Goal: Obtain resource: Download file/media

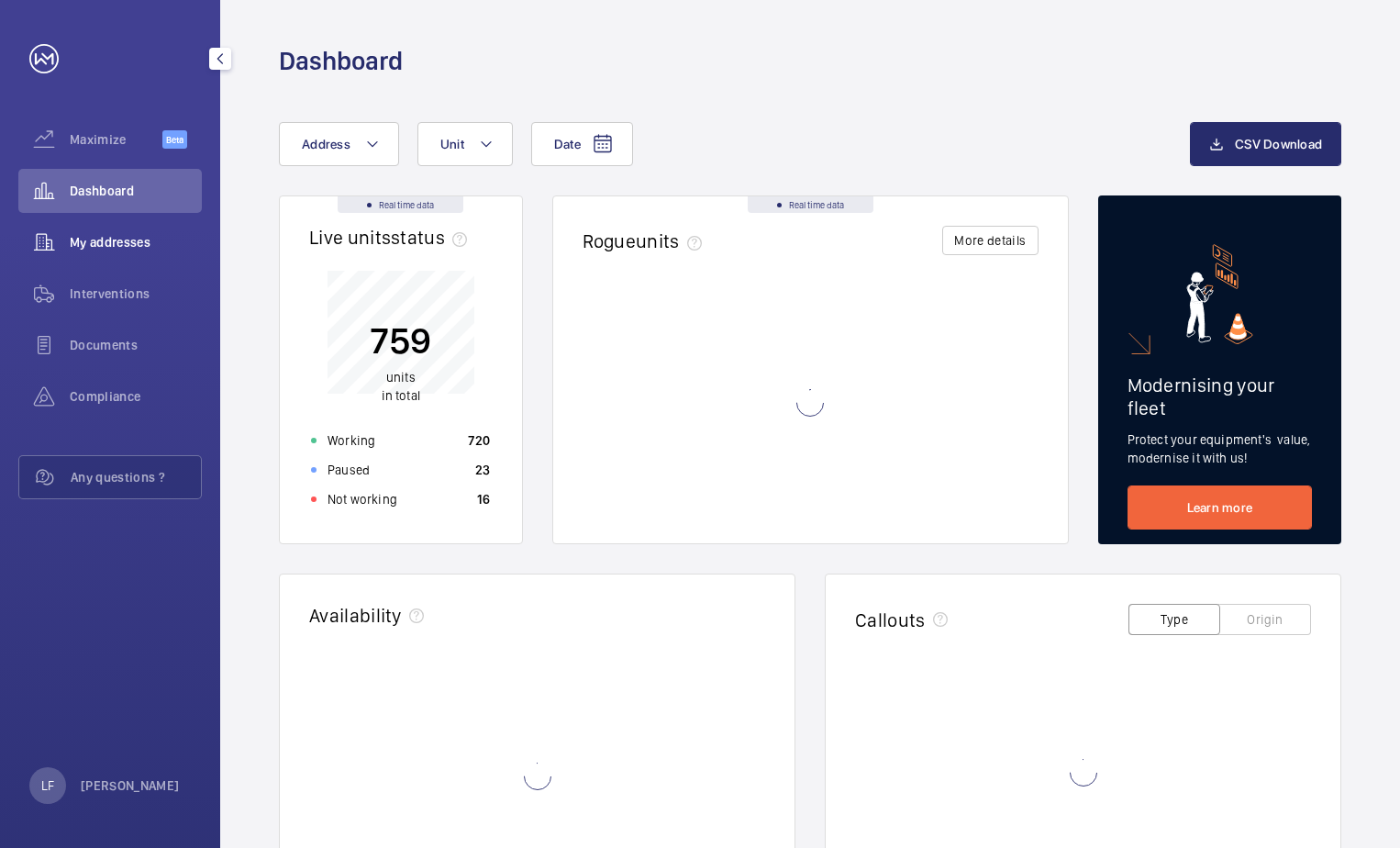
click at [132, 251] on span "My addresses" at bounding box center [135, 242] width 132 height 18
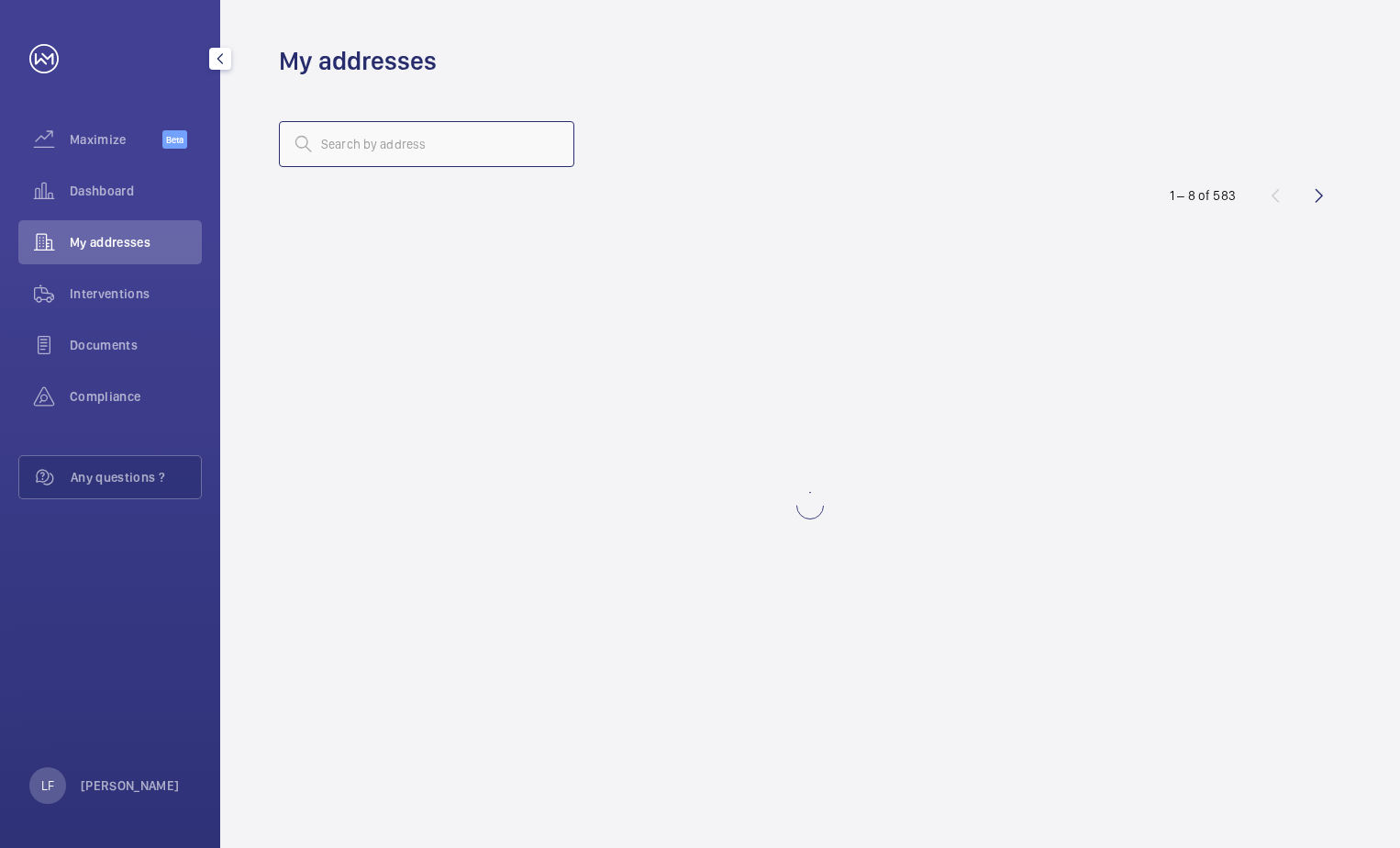
click at [368, 157] on input "text" at bounding box center [426, 145] width 295 height 46
type input "sapphire"
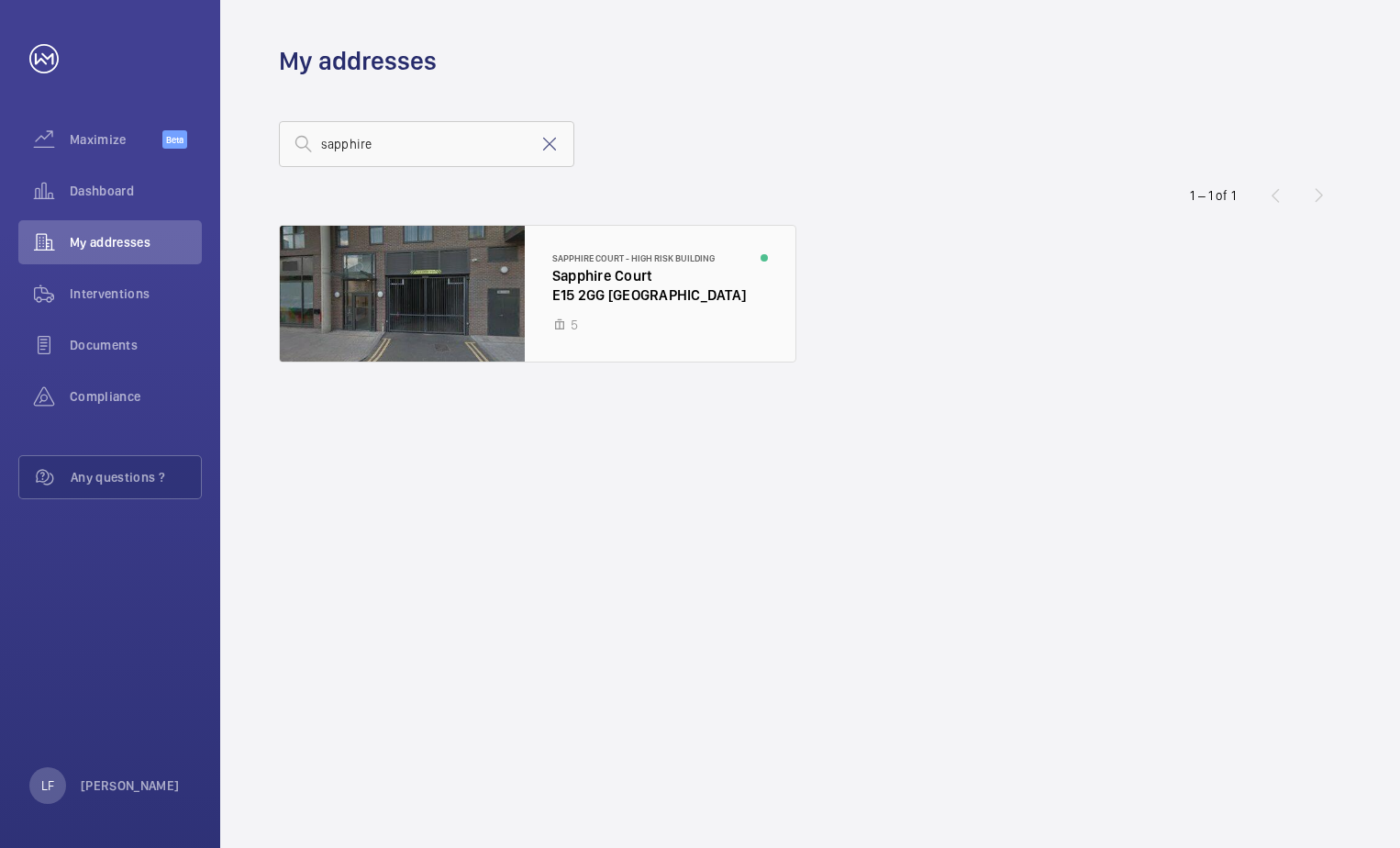
click at [573, 314] on div at bounding box center [537, 293] width 516 height 136
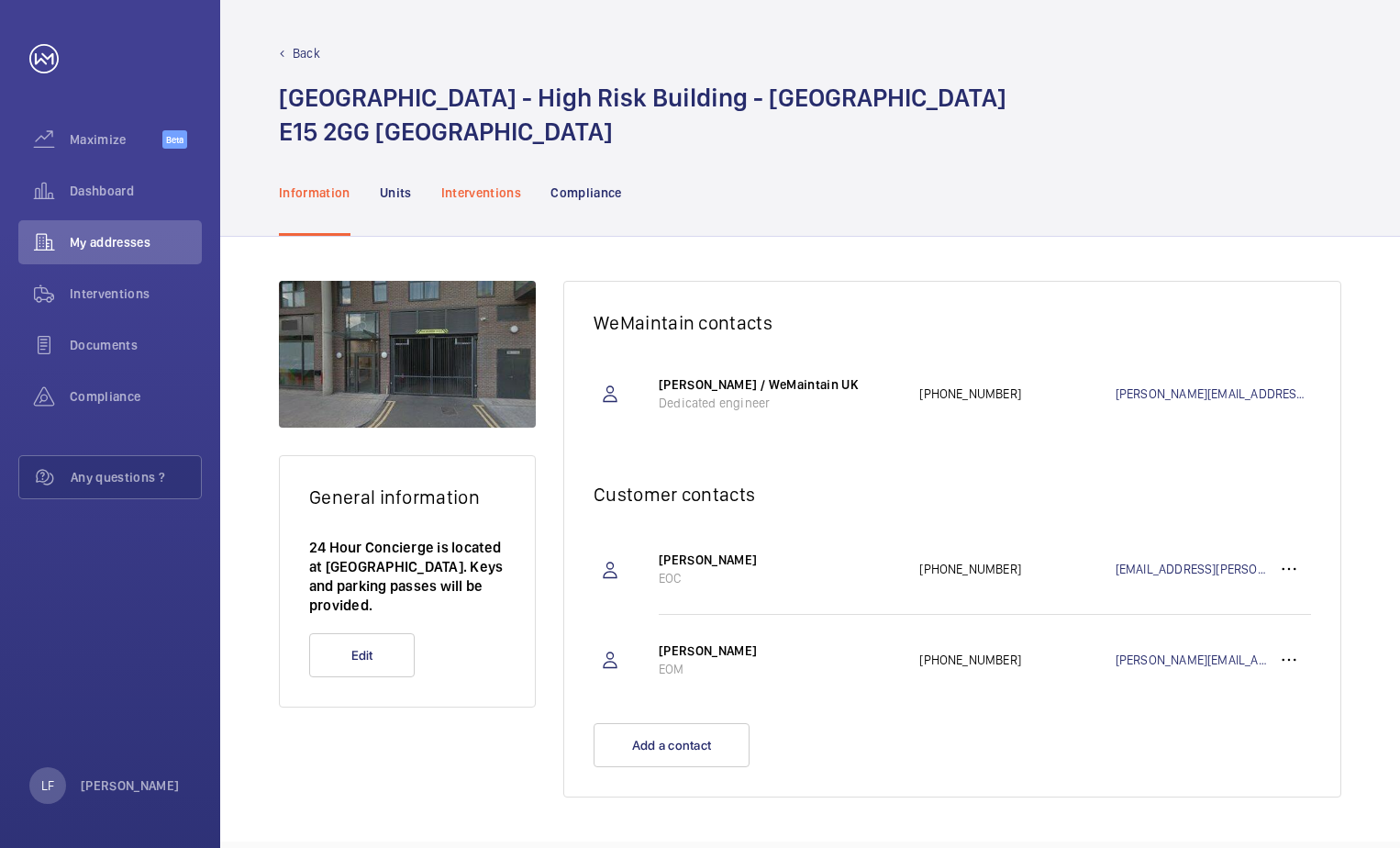
click at [480, 205] on div "Interventions" at bounding box center [481, 192] width 81 height 87
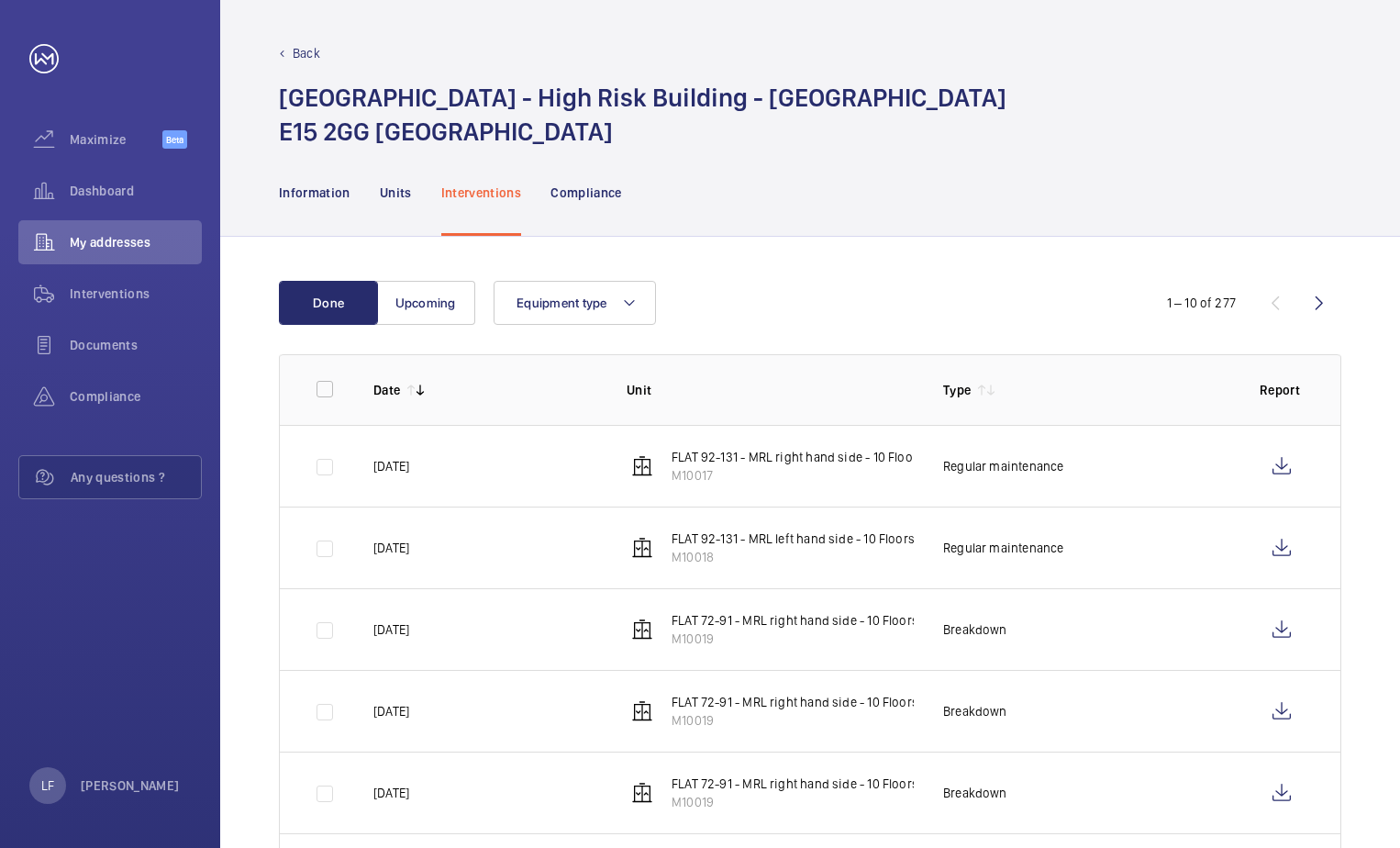
click at [1258, 479] on td at bounding box center [1285, 465] width 110 height 82
click at [1265, 473] on wm-front-icon-button at bounding box center [1282, 466] width 44 height 44
click at [1279, 544] on wm-front-icon-button at bounding box center [1282, 548] width 44 height 44
click at [103, 172] on div "Dashboard" at bounding box center [110, 191] width 183 height 44
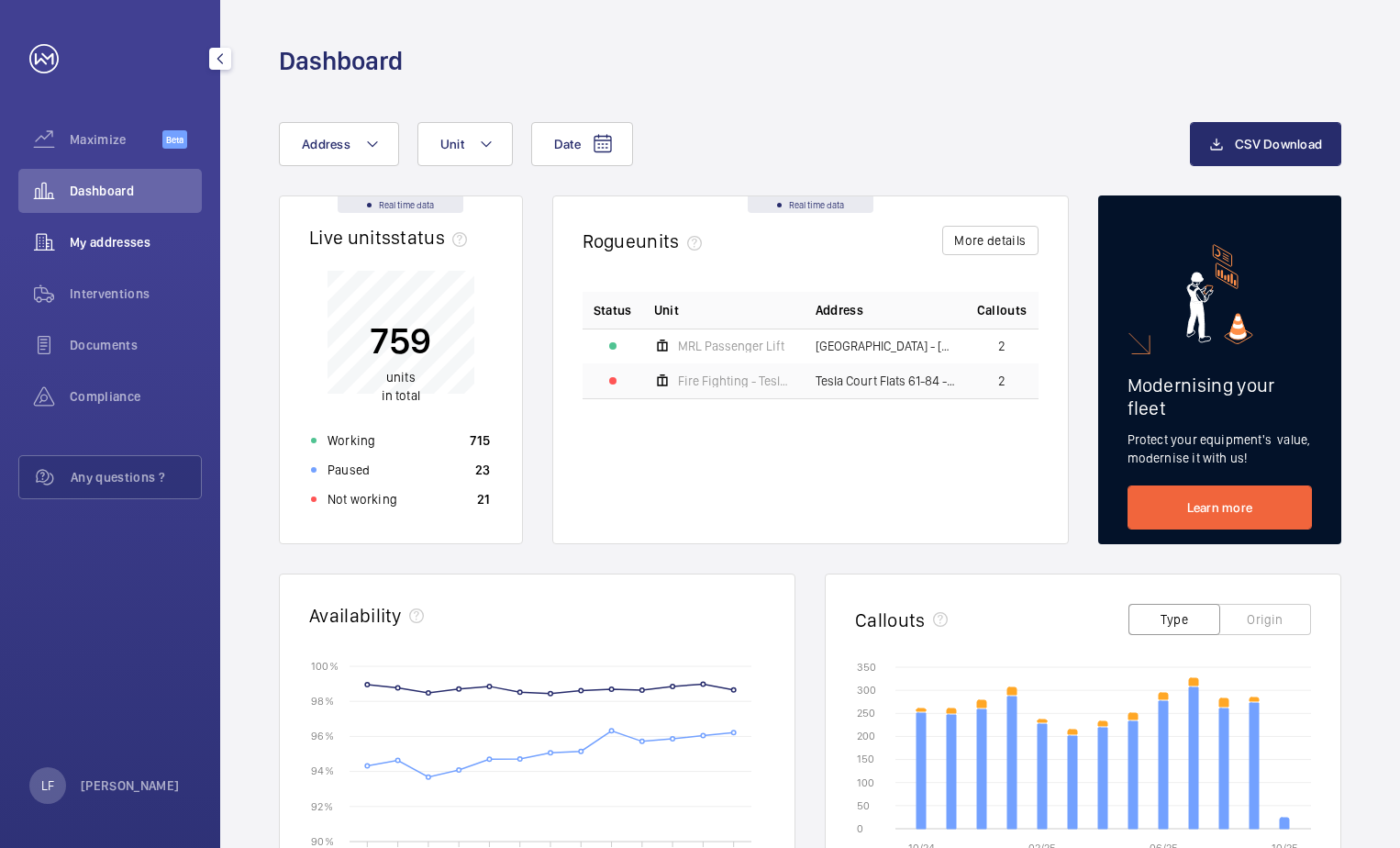
click at [122, 244] on span "My addresses" at bounding box center [135, 242] width 132 height 18
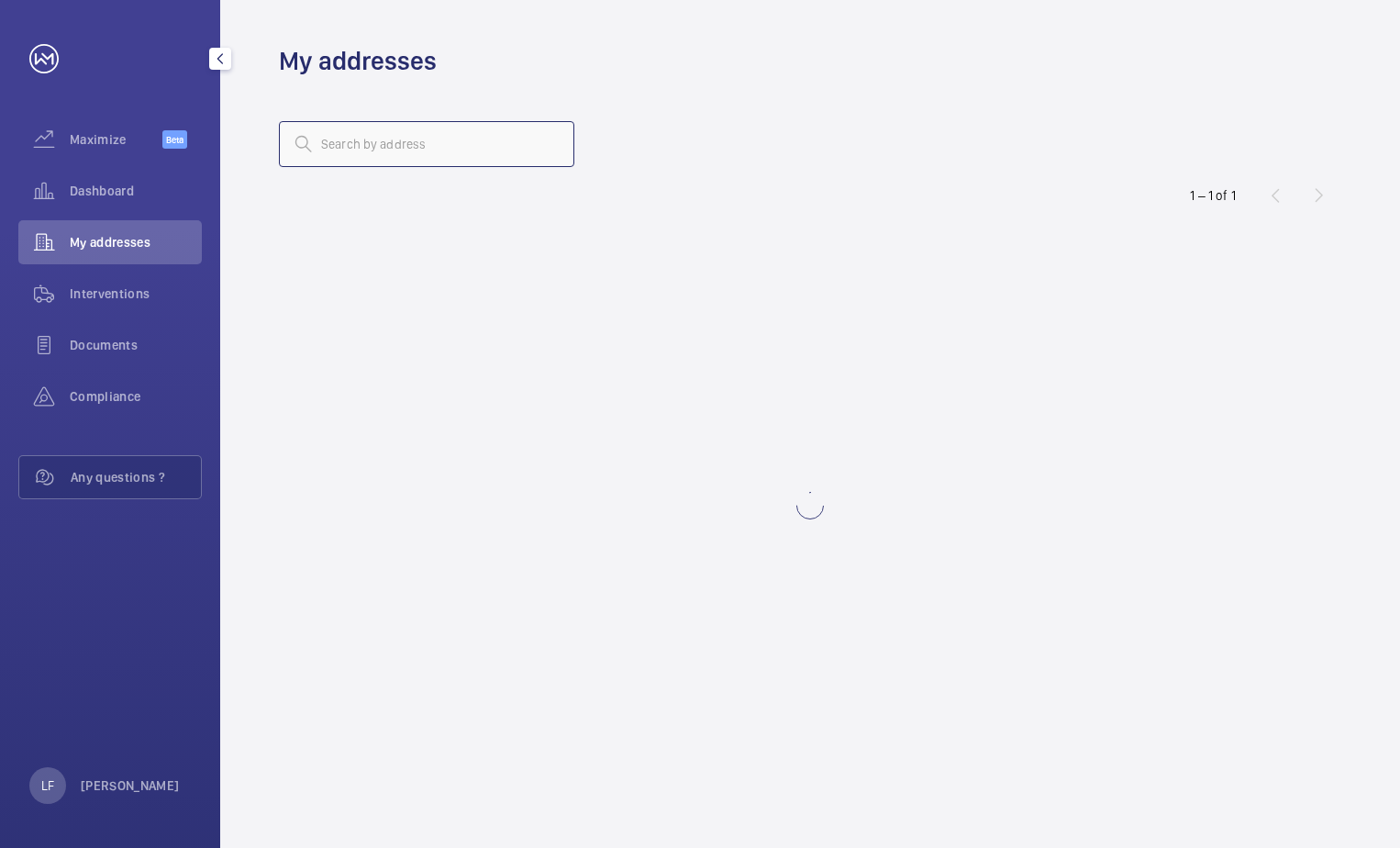
click at [467, 155] on input "text" at bounding box center [426, 145] width 295 height 46
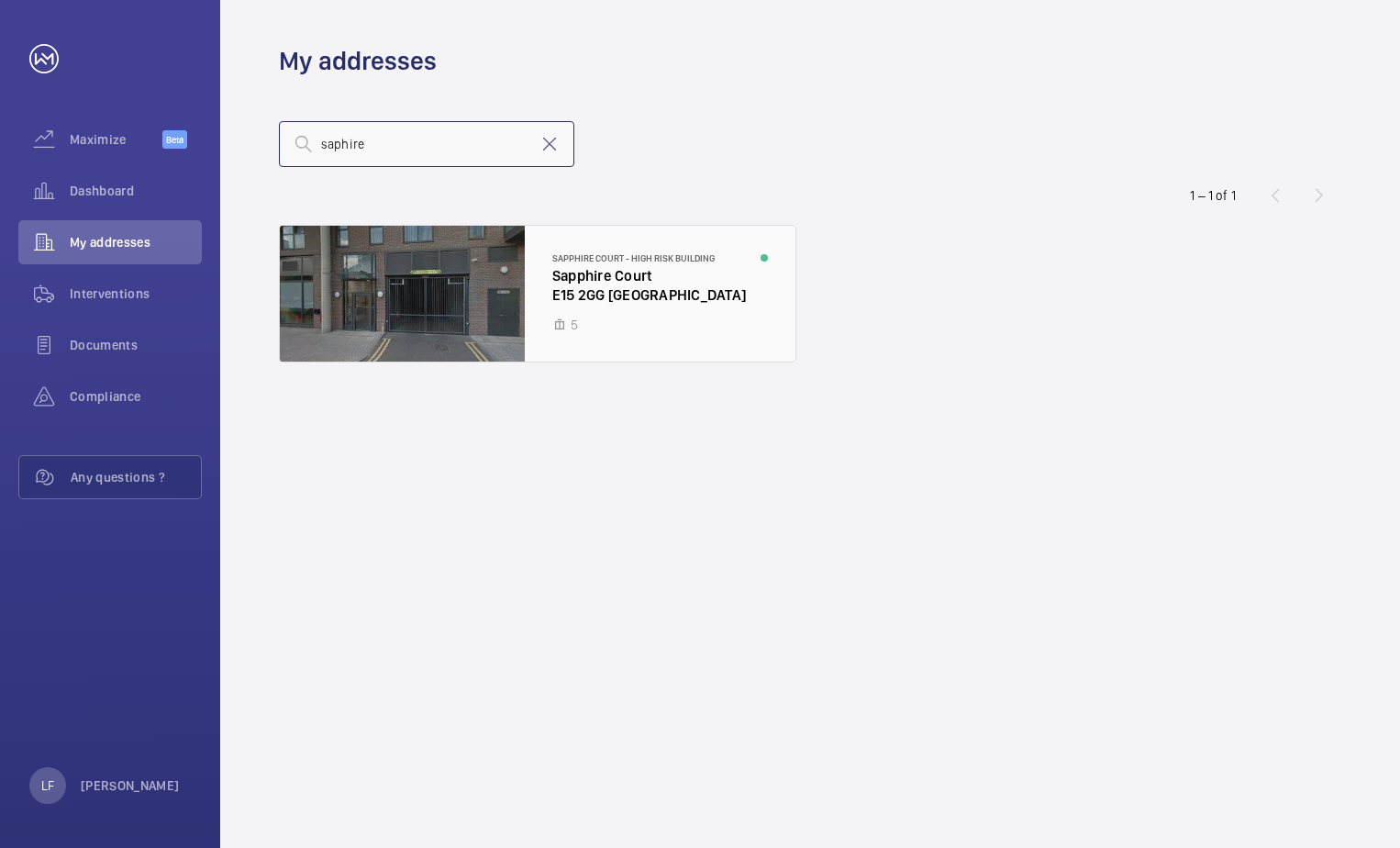
type input "saphire"
click at [627, 278] on div at bounding box center [537, 293] width 516 height 136
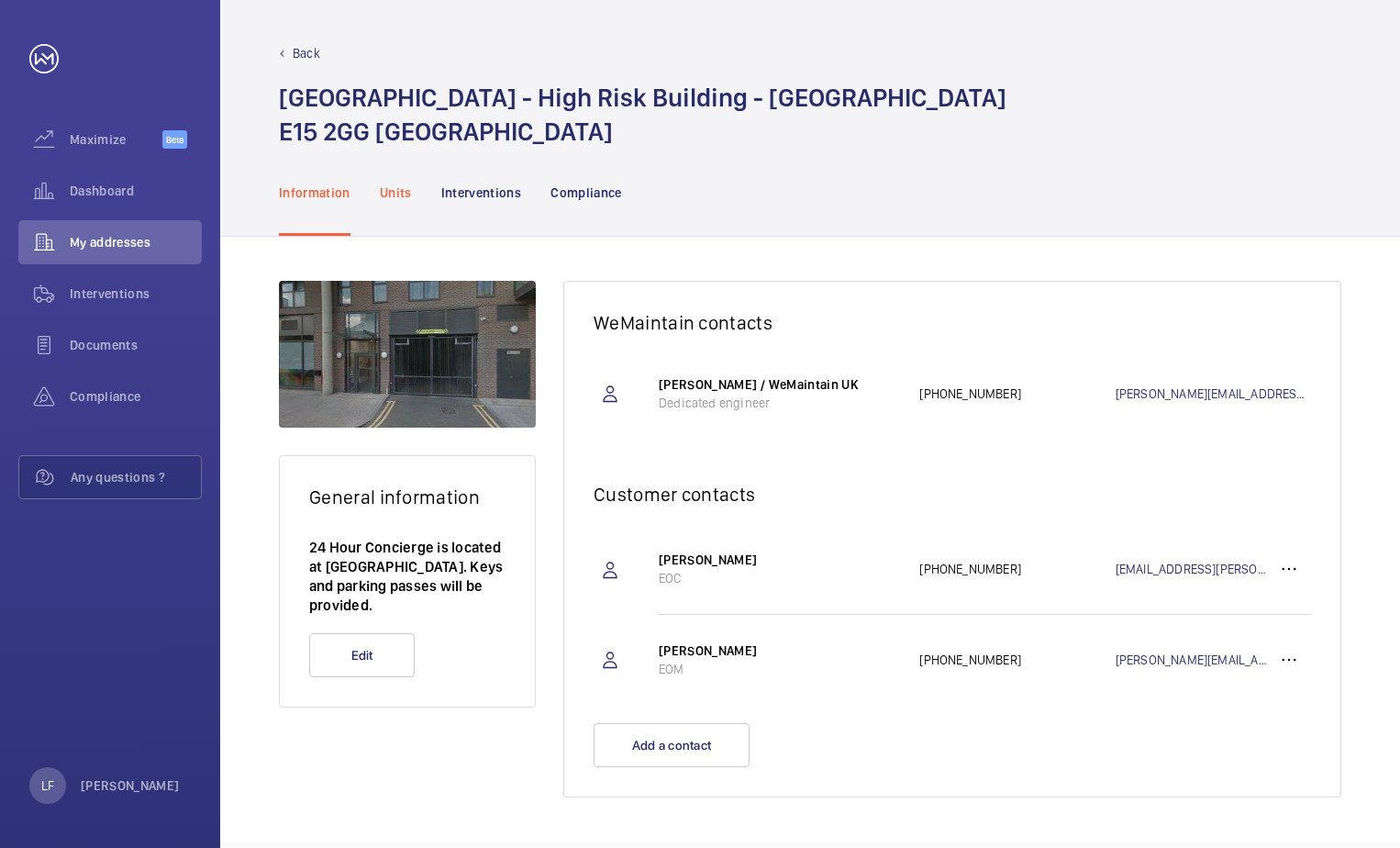
click at [402, 197] on p "Units" at bounding box center [396, 192] width 32 height 18
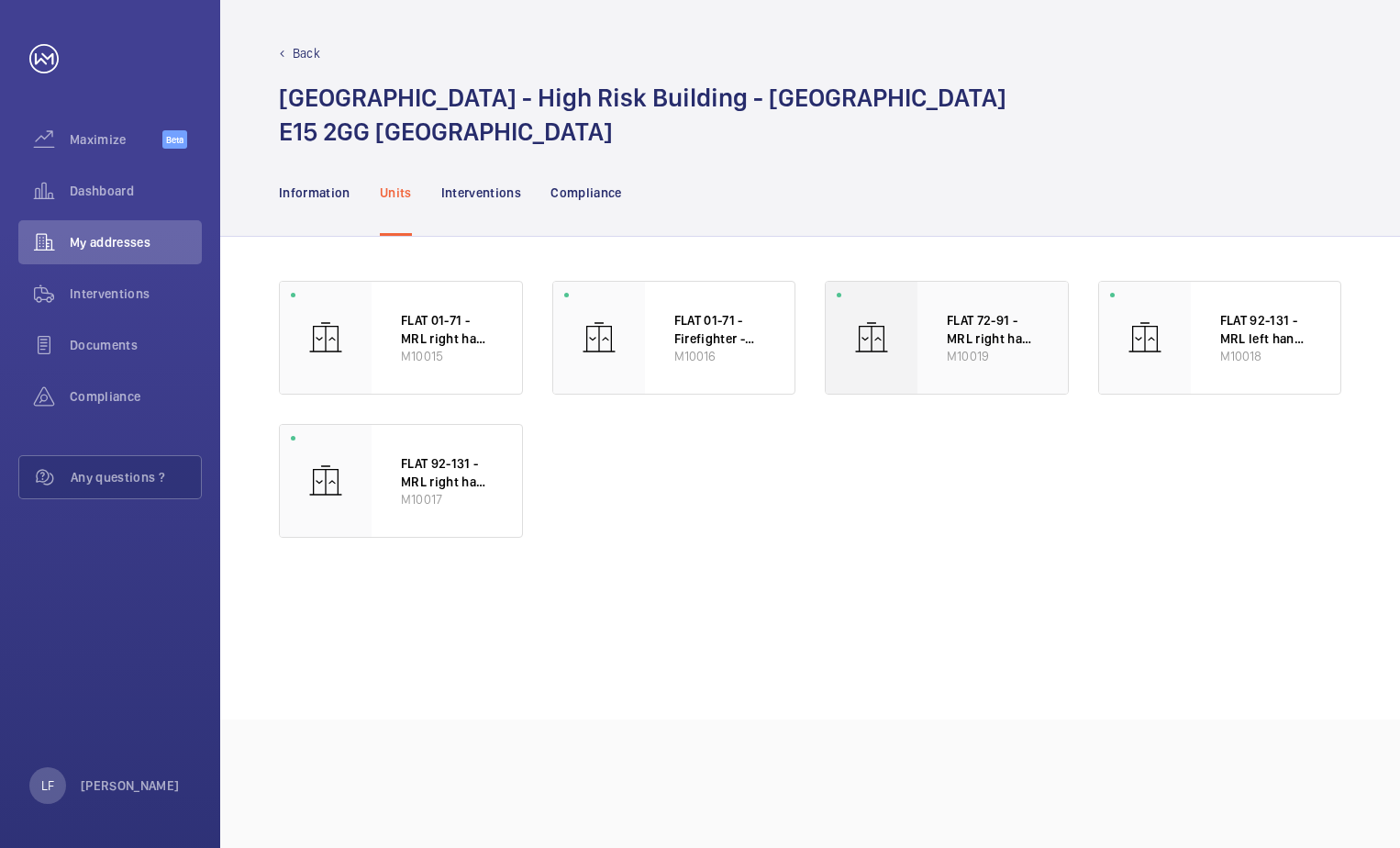
click at [951, 358] on p "M10019" at bounding box center [993, 356] width 92 height 17
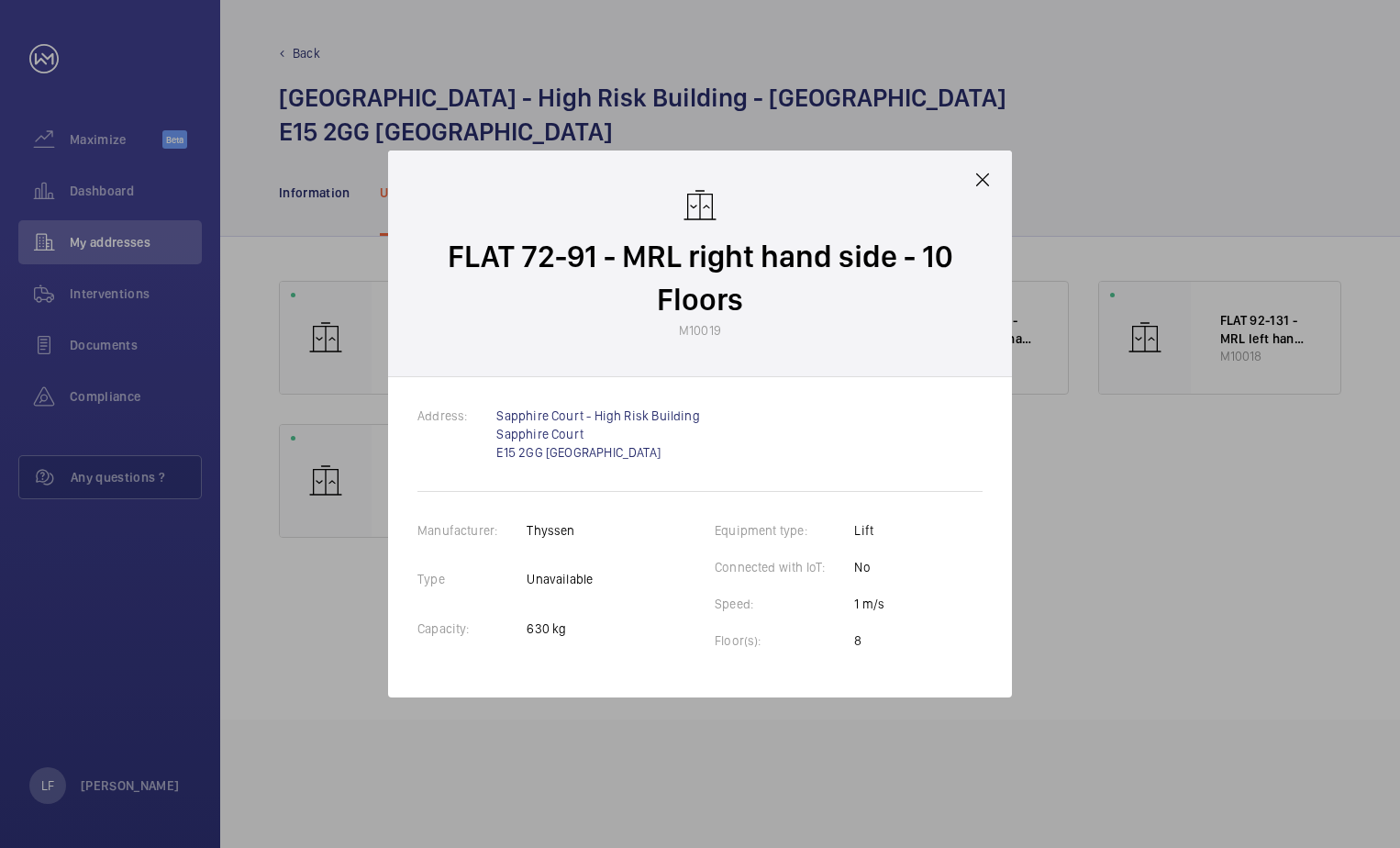
click at [982, 174] on mat-icon at bounding box center [982, 179] width 22 height 22
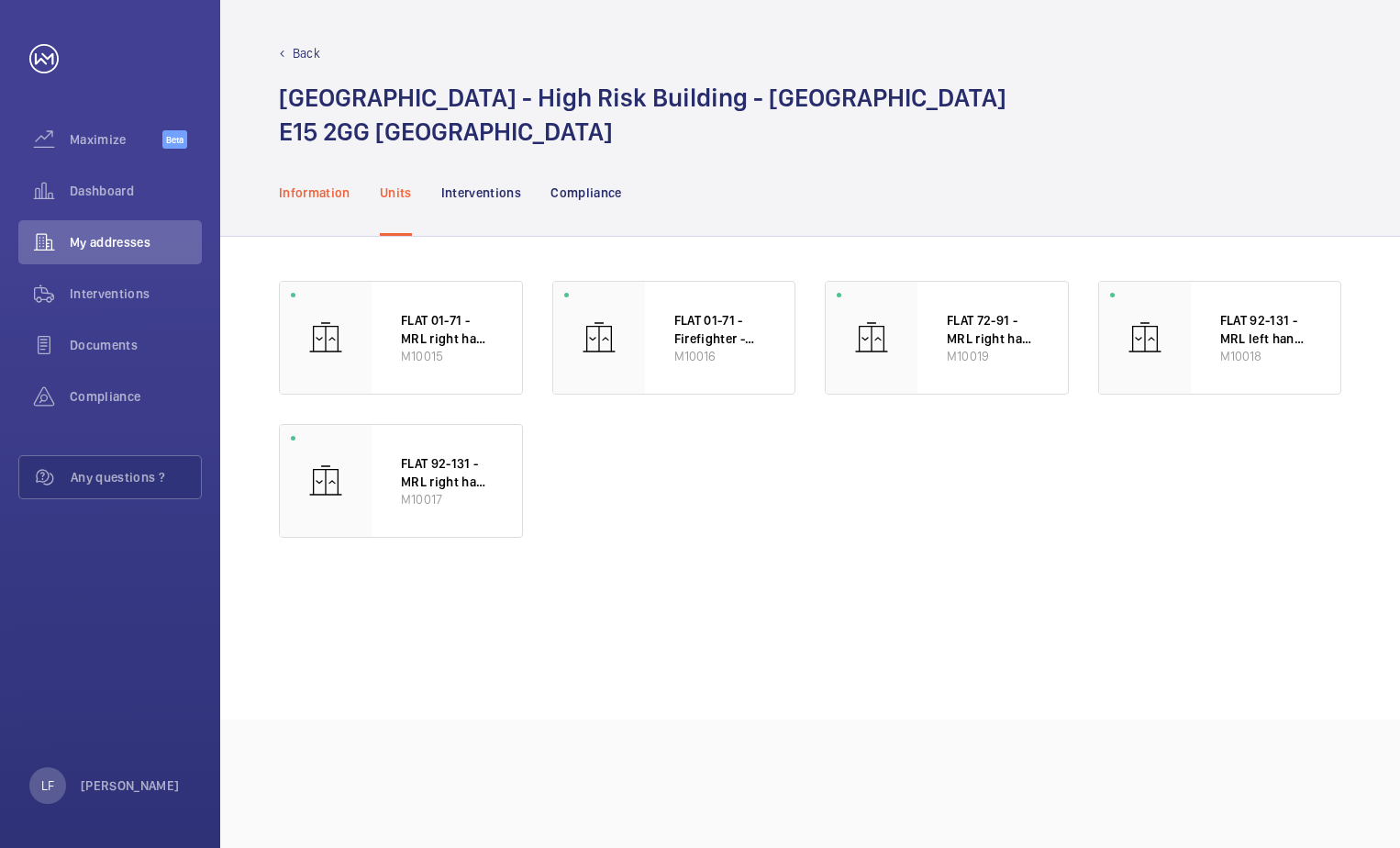
click at [332, 197] on p "Information" at bounding box center [315, 192] width 71 height 18
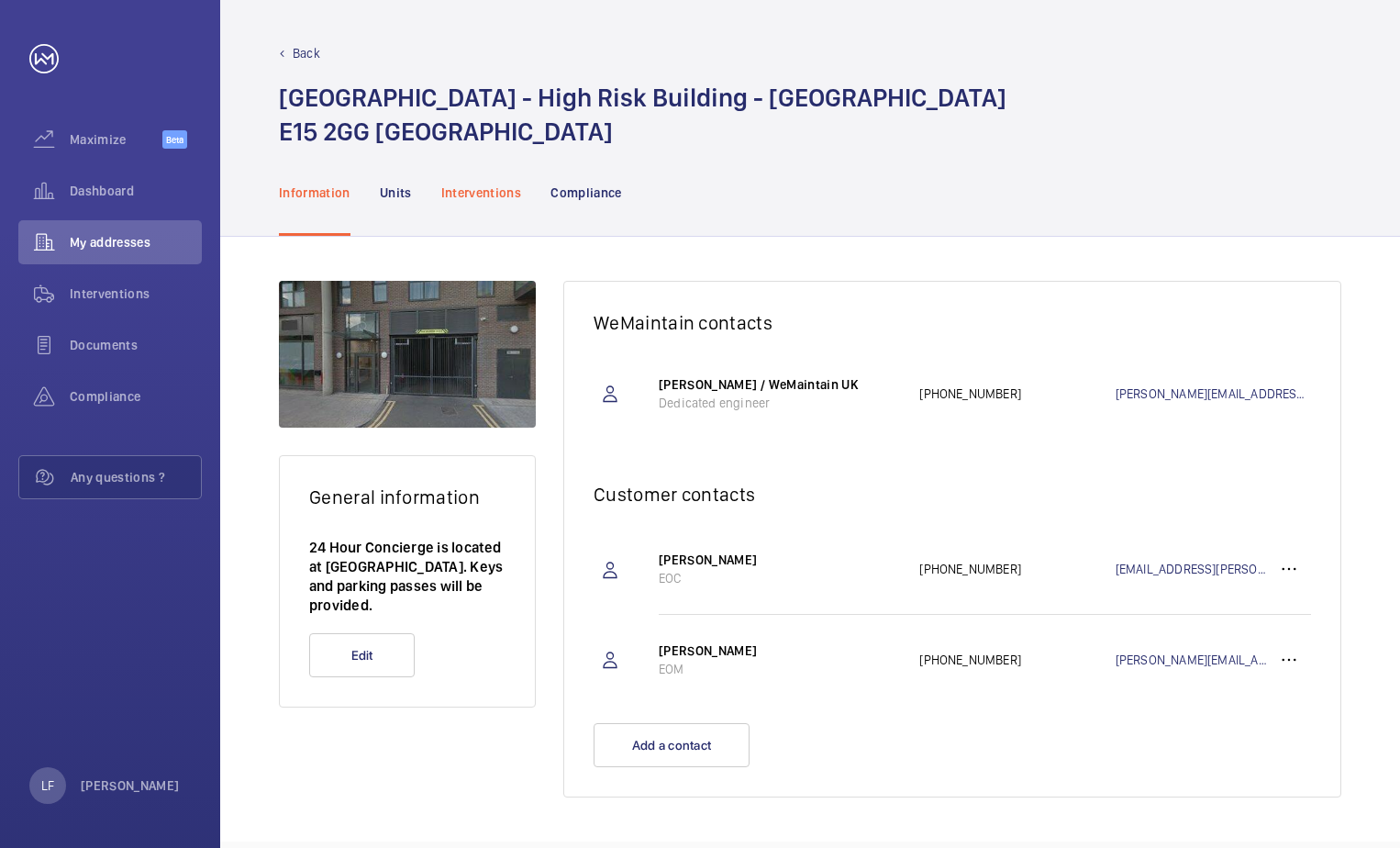
click at [451, 195] on p "Interventions" at bounding box center [481, 192] width 81 height 18
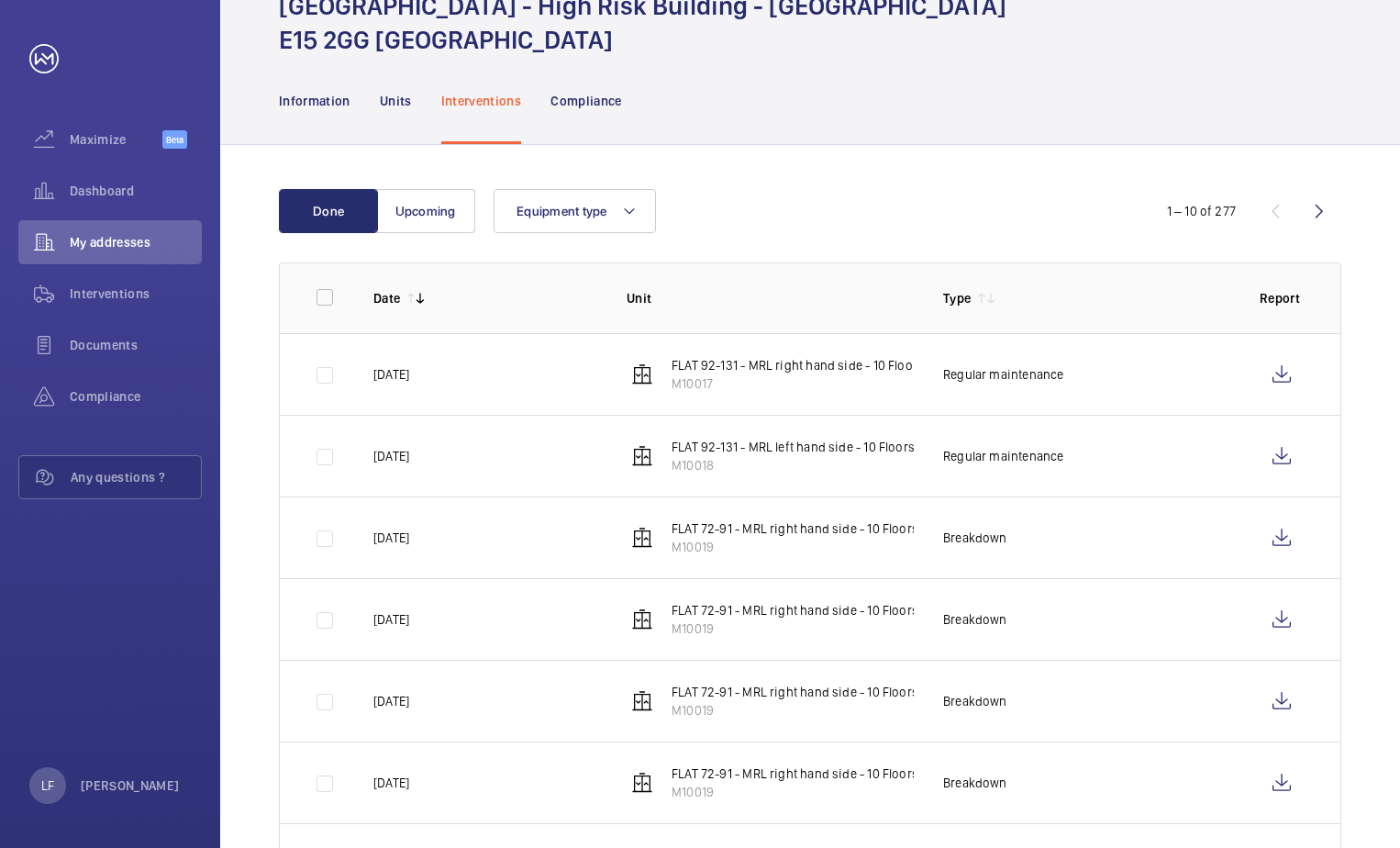
scroll to position [183, 0]
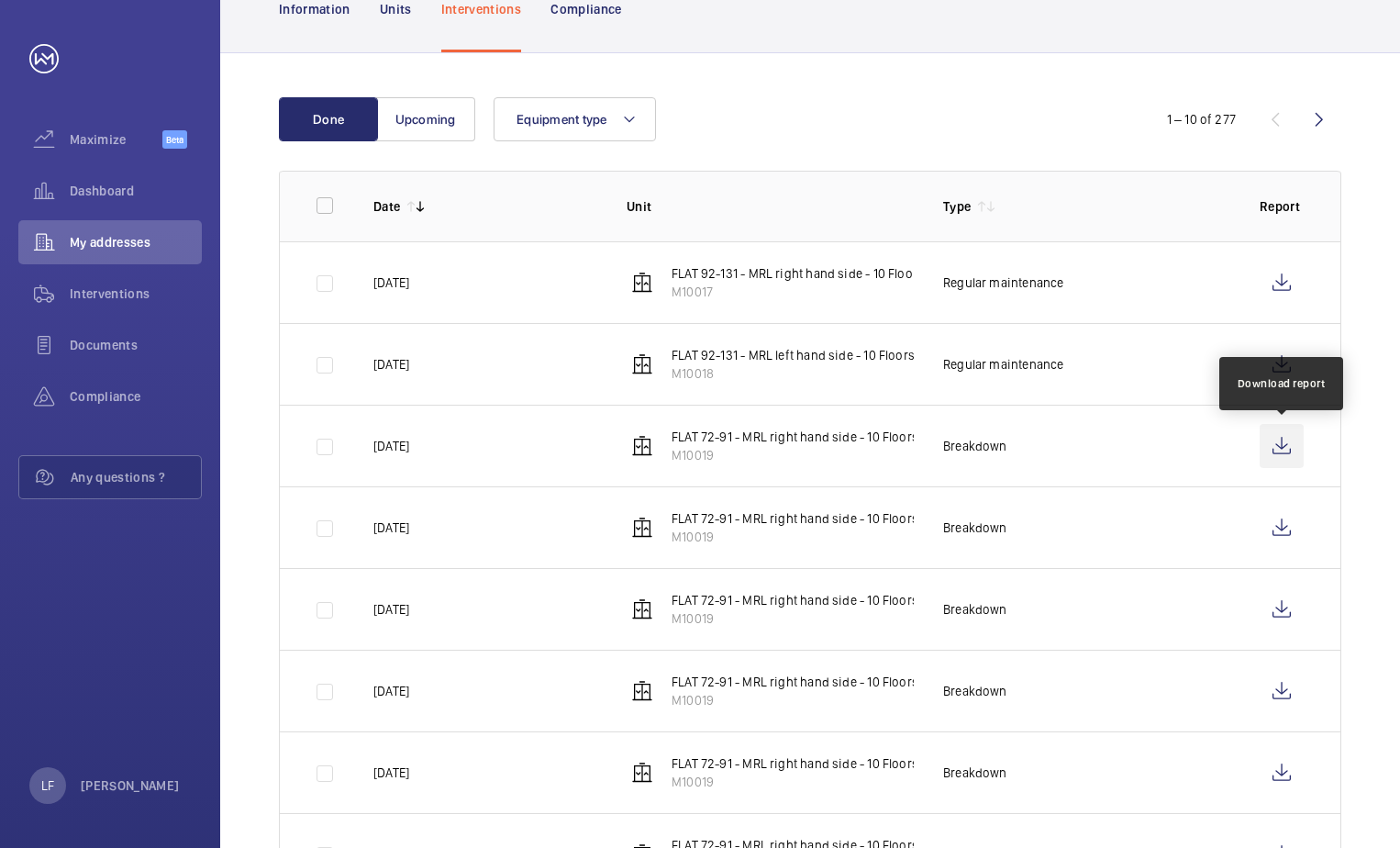
click at [1287, 445] on wm-front-icon-button at bounding box center [1282, 446] width 44 height 44
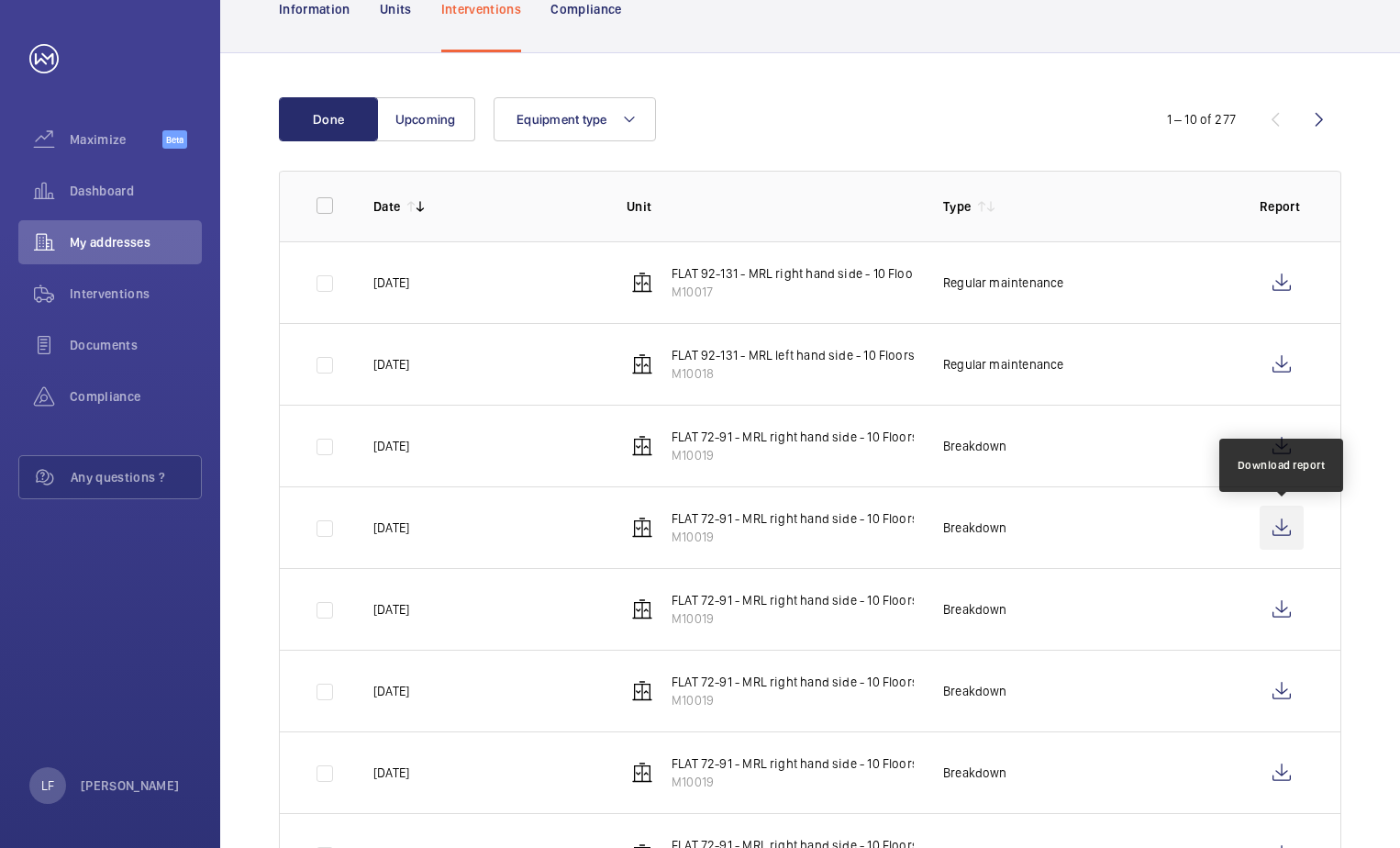
click at [1279, 527] on wm-front-icon-button at bounding box center [1282, 528] width 44 height 44
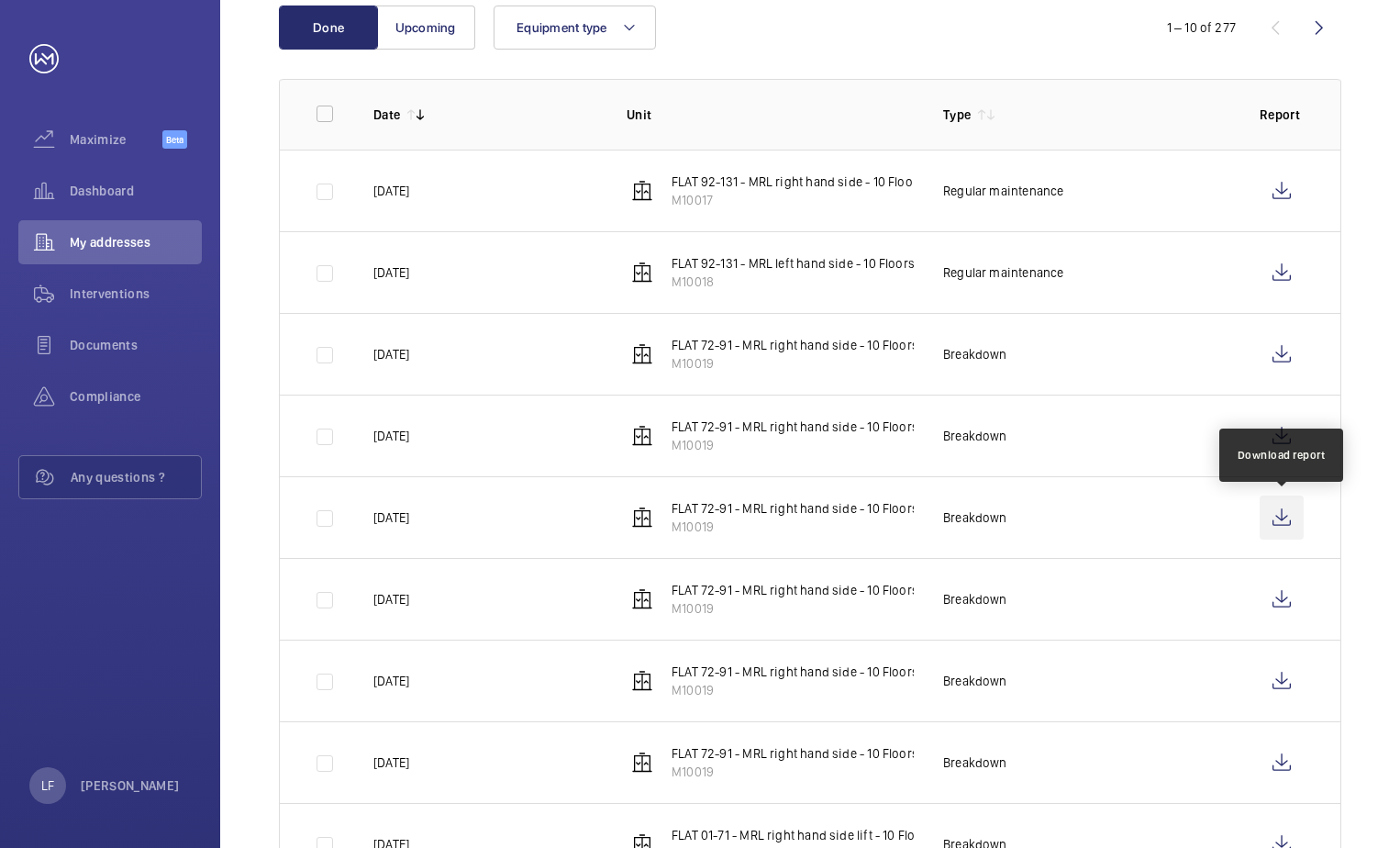
click at [1286, 526] on wm-front-icon-button at bounding box center [1282, 518] width 44 height 44
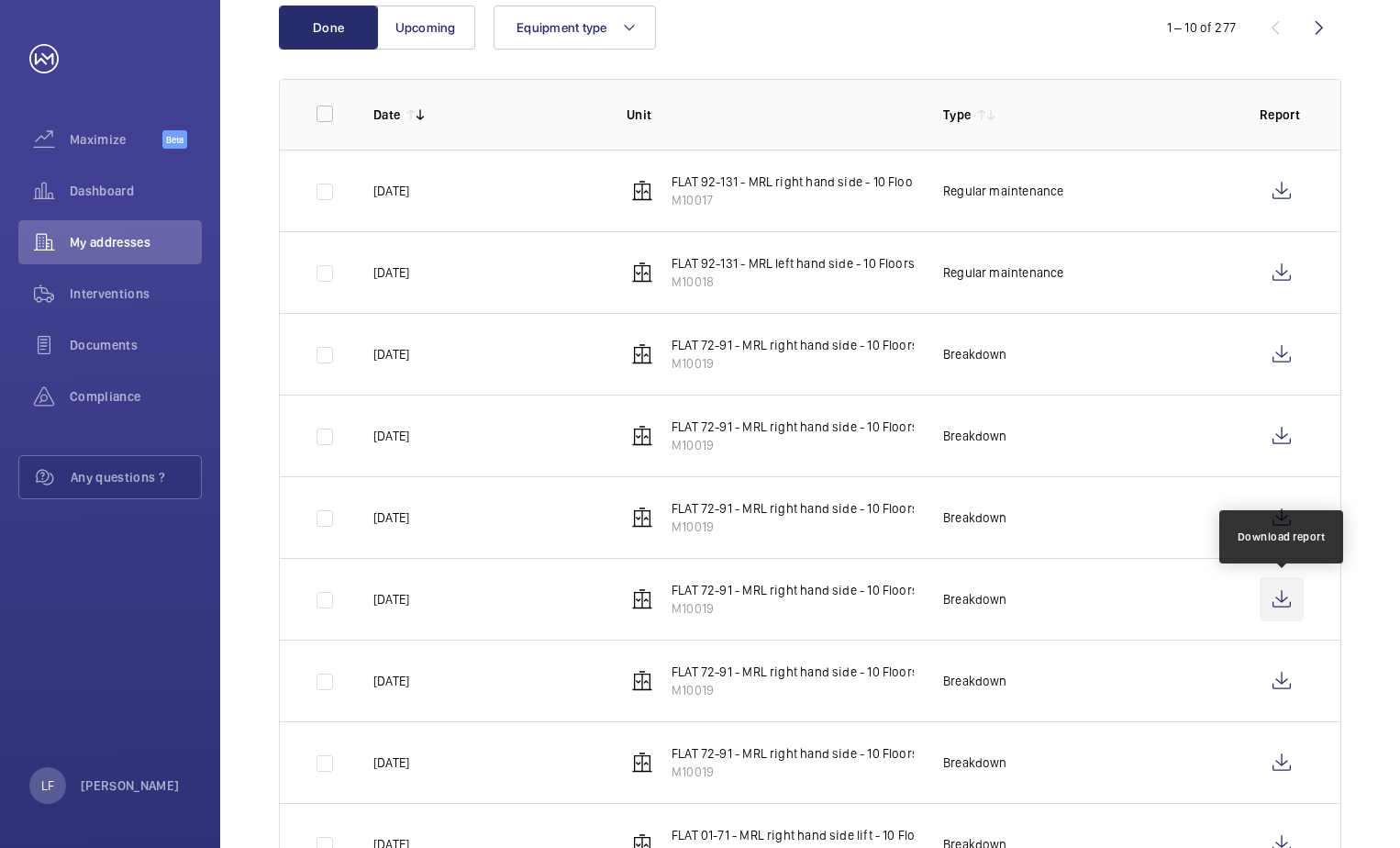
click at [1286, 603] on wm-front-icon-button at bounding box center [1282, 599] width 44 height 44
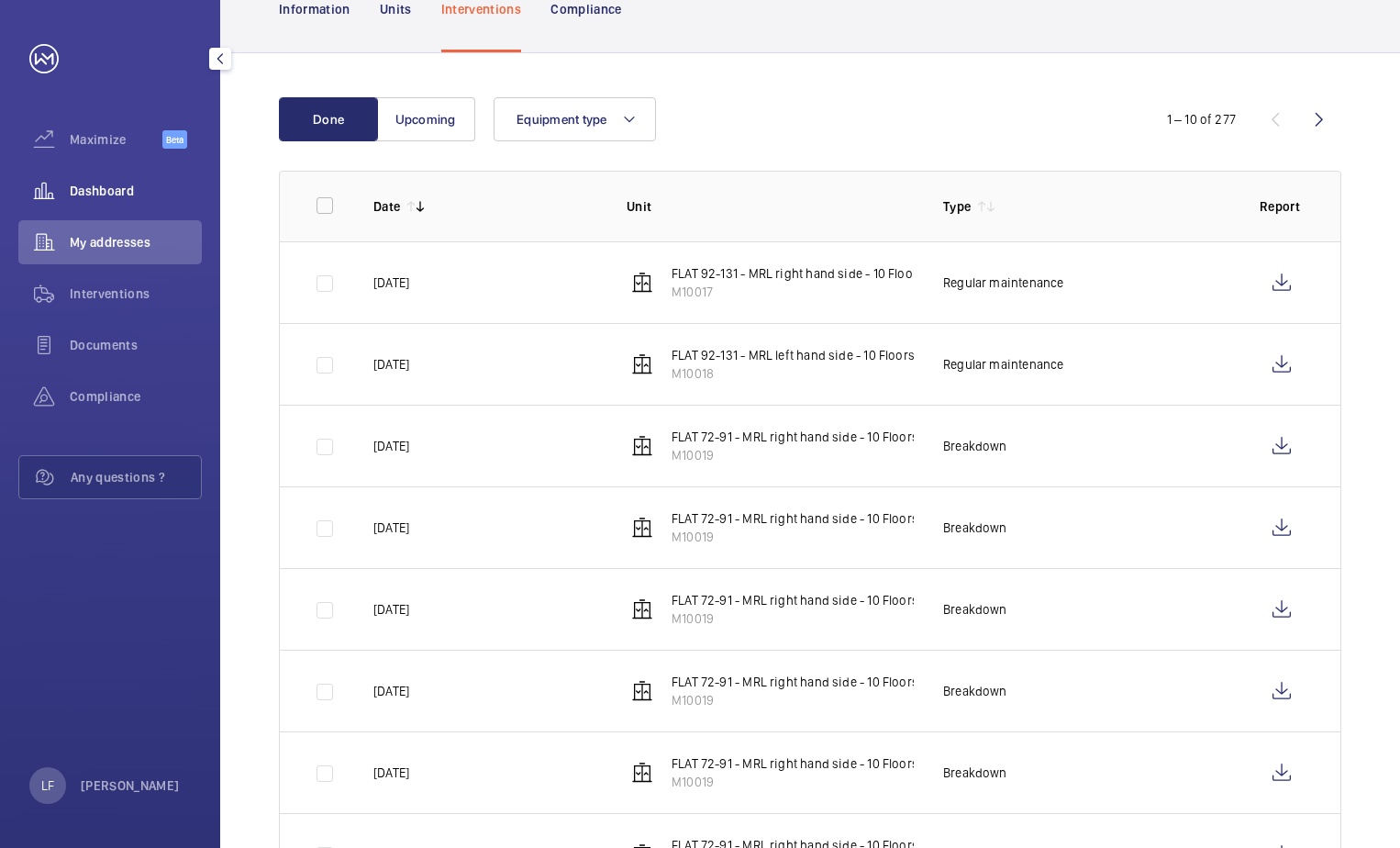
click at [119, 195] on span "Dashboard" at bounding box center [135, 190] width 132 height 18
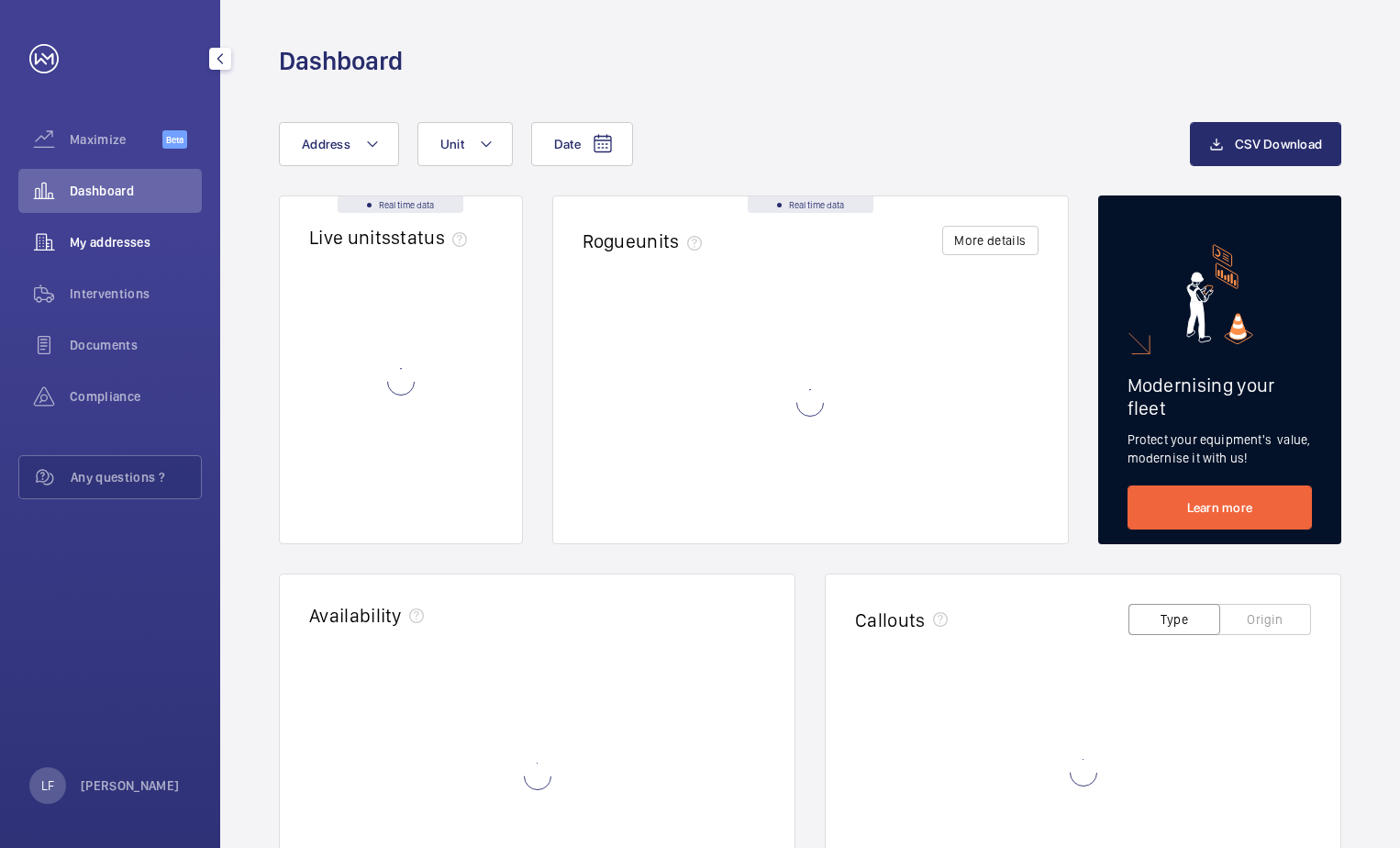
click at [122, 231] on div "My addresses" at bounding box center [110, 242] width 183 height 44
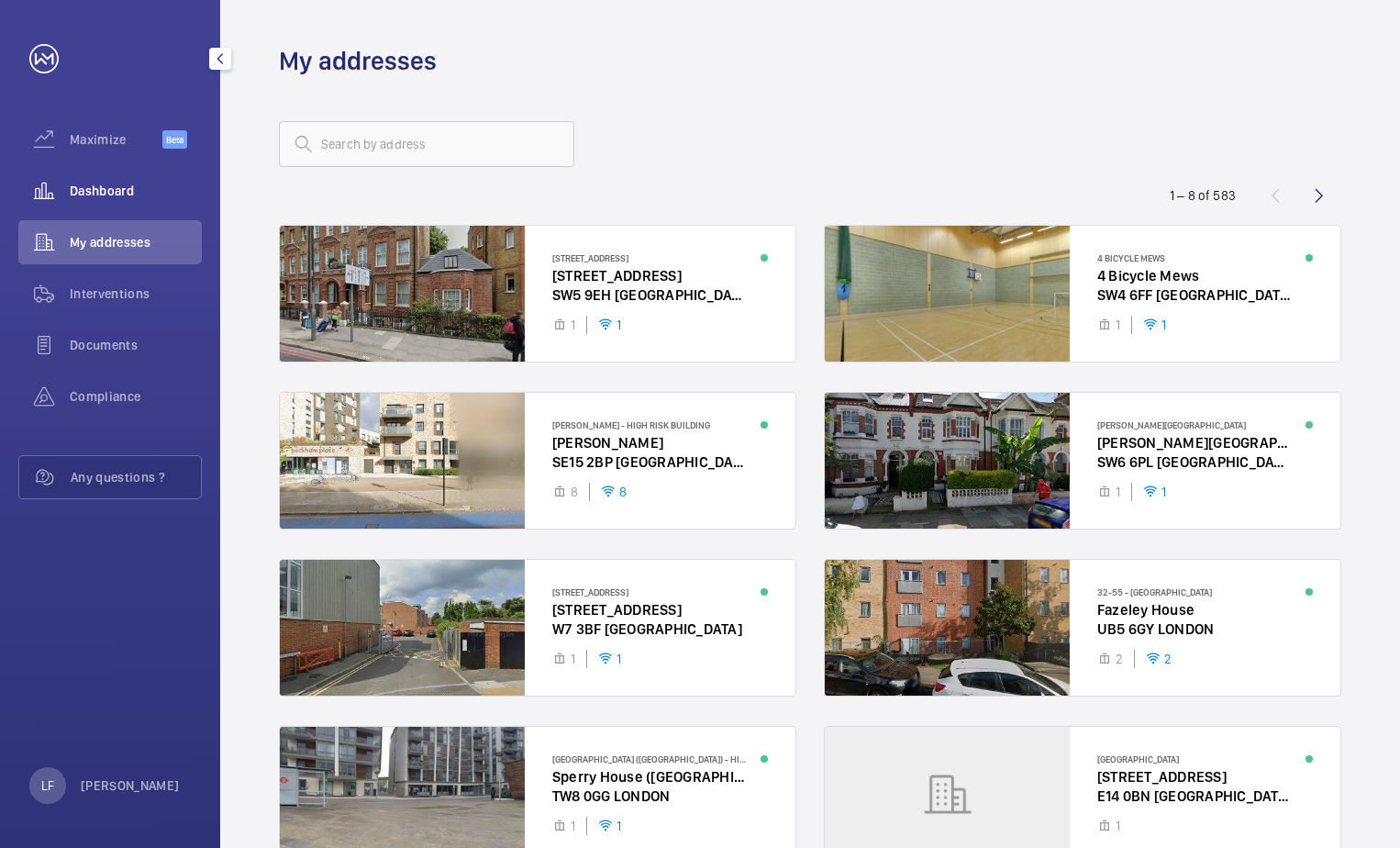
click at [122, 202] on div "Dashboard" at bounding box center [110, 191] width 183 height 44
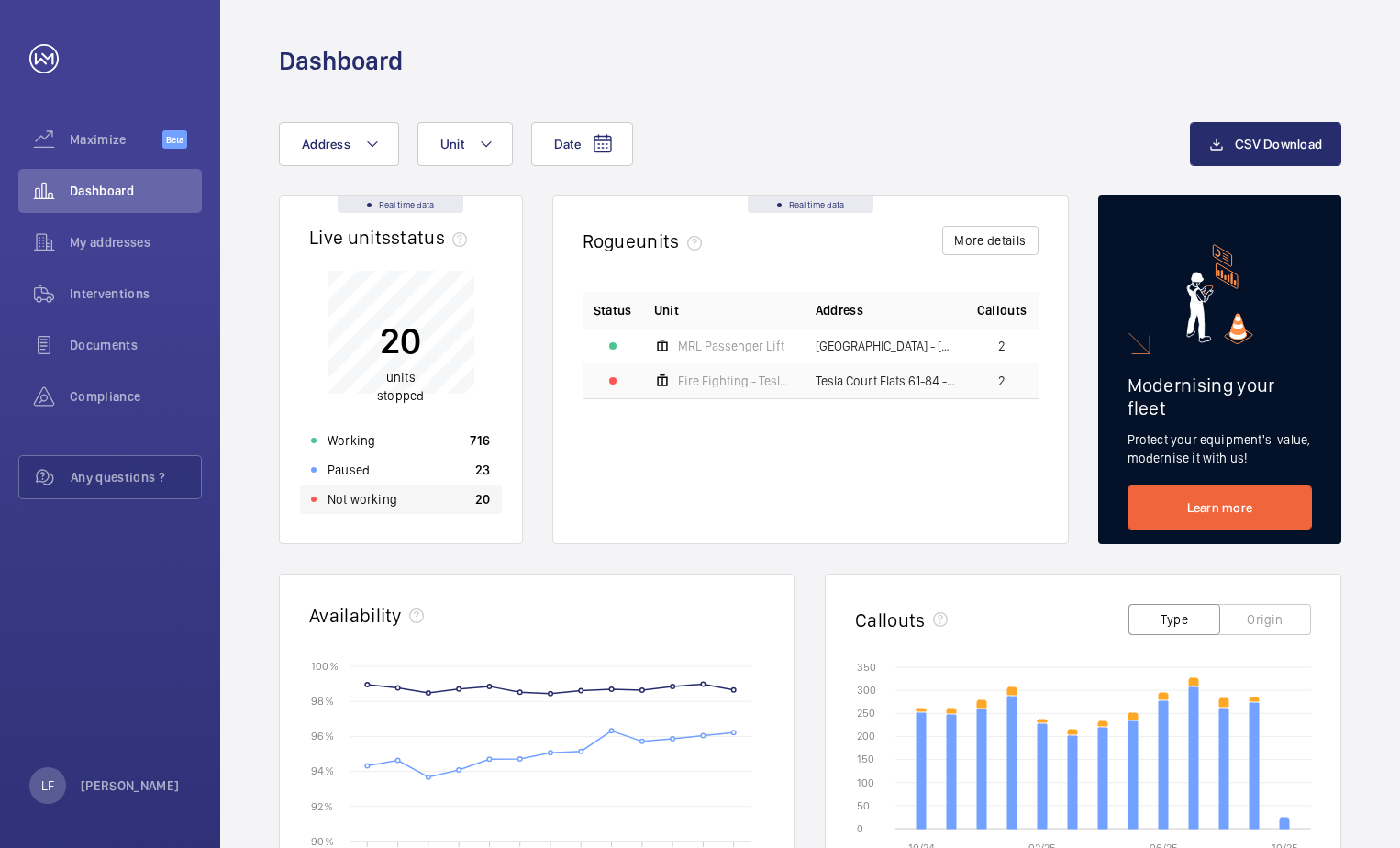
click at [409, 496] on div "Not working 20" at bounding box center [400, 499] width 202 height 29
